Goal: Task Accomplishment & Management: Use online tool/utility

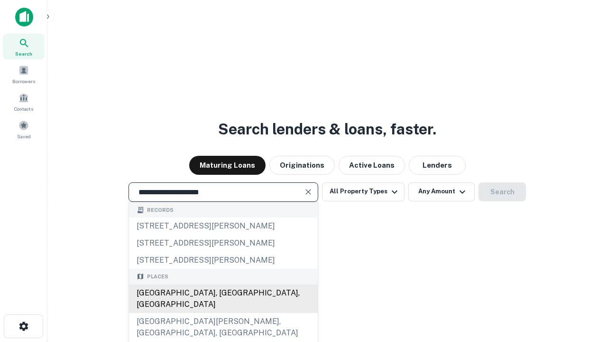
click at [223, 313] on div "[GEOGRAPHIC_DATA], [GEOGRAPHIC_DATA], [GEOGRAPHIC_DATA]" at bounding box center [223, 298] width 189 height 28
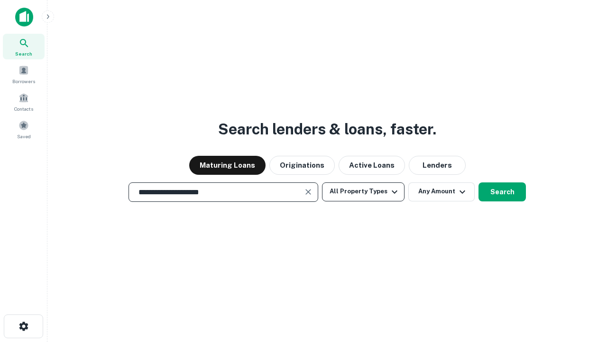
type input "**********"
click at [363, 191] on button "All Property Types" at bounding box center [363, 191] width 83 height 19
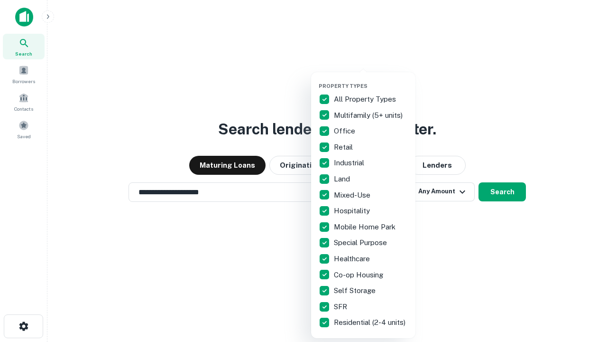
click at [371, 80] on button "button" at bounding box center [371, 80] width 104 height 0
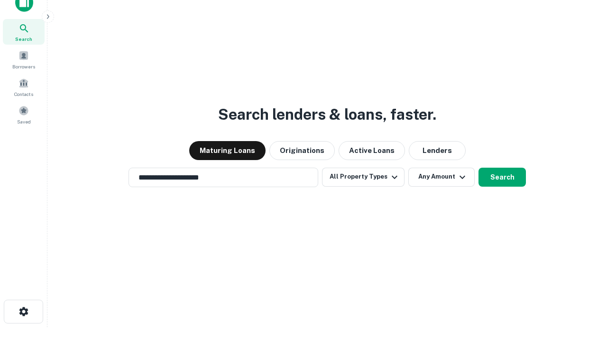
scroll to position [6, 114]
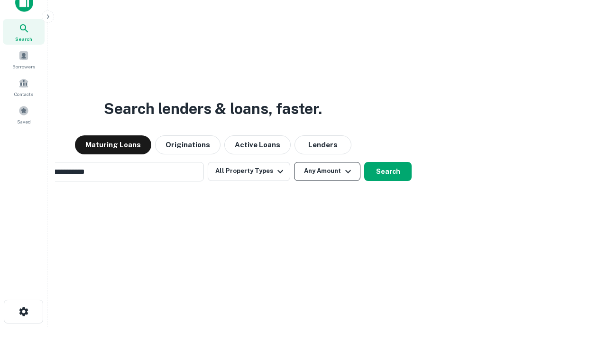
click at [294, 162] on button "Any Amount" at bounding box center [327, 171] width 66 height 19
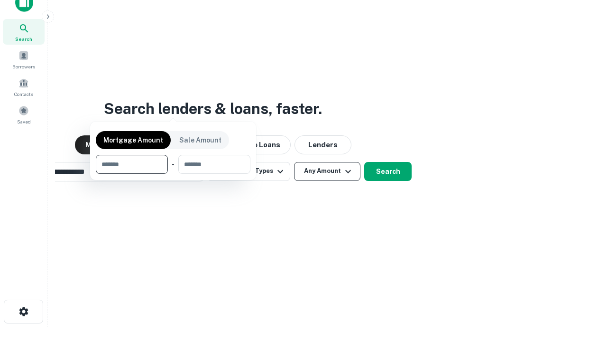
scroll to position [15, 0]
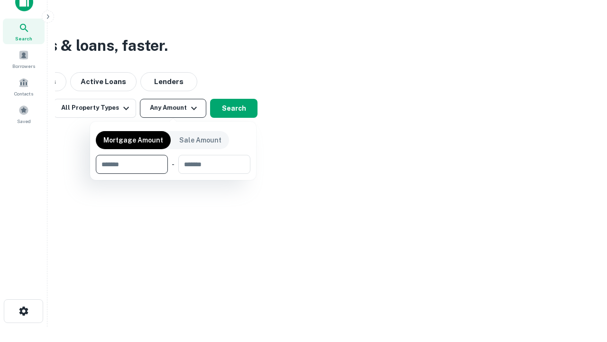
type input "*******"
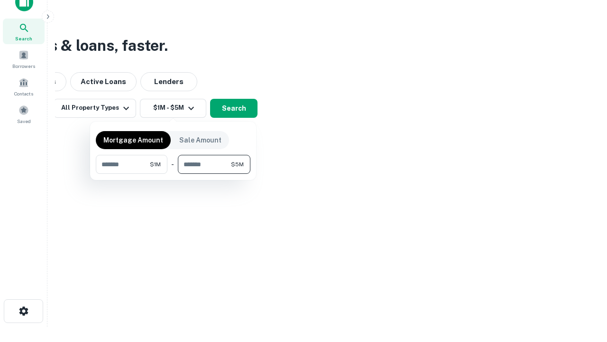
type input "*******"
click at [173, 174] on button "button" at bounding box center [173, 174] width 155 height 0
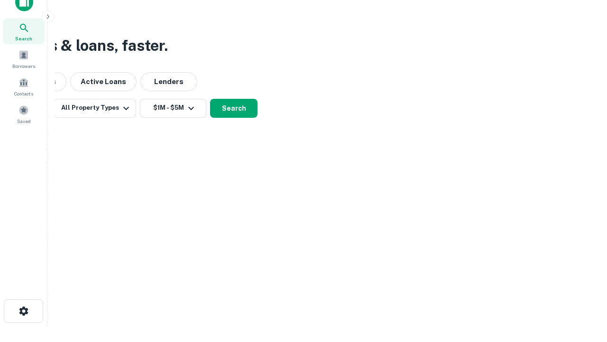
scroll to position [6, 175]
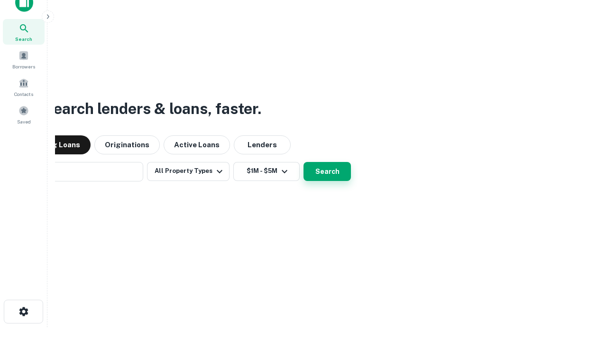
click at [304, 162] on button "Search" at bounding box center [327, 171] width 47 height 19
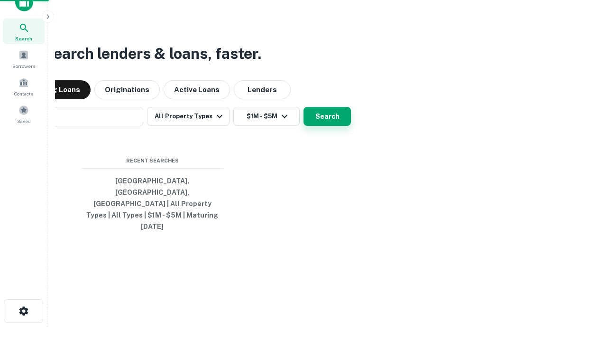
scroll to position [25, 269]
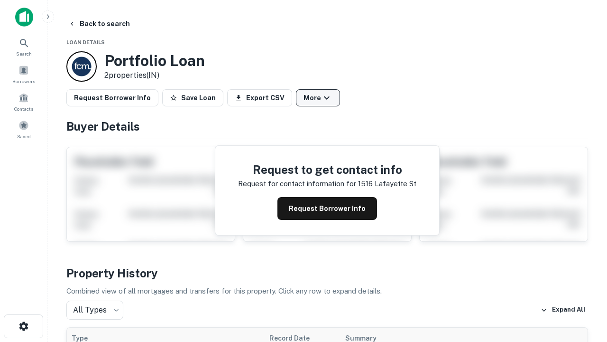
click at [318, 98] on button "More" at bounding box center [318, 97] width 44 height 17
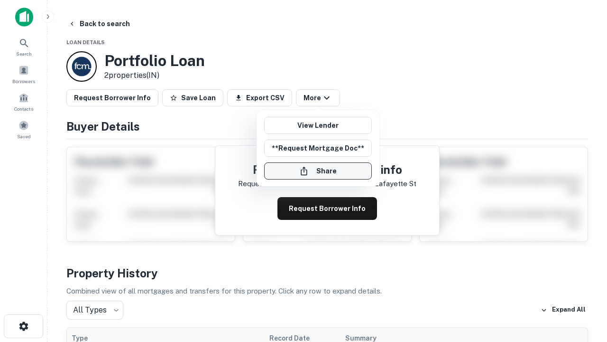
click at [318, 171] on button "Share" at bounding box center [318, 170] width 108 height 17
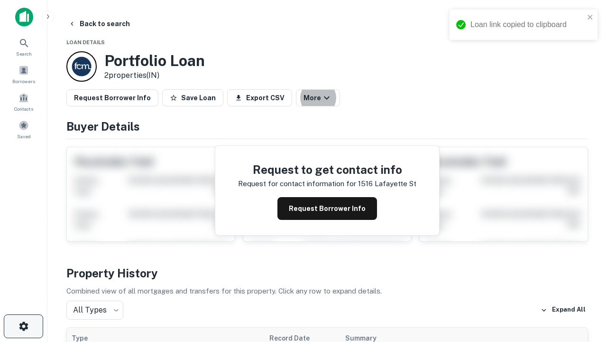
click at [23, 326] on icon "button" at bounding box center [23, 325] width 11 height 11
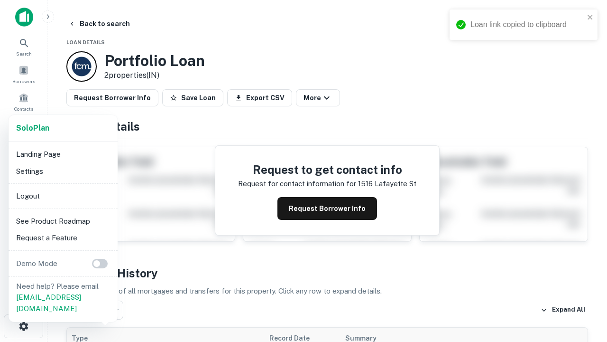
click at [63, 195] on li "Logout" at bounding box center [63, 195] width 102 height 17
